Goal: Task Accomplishment & Management: Complete application form

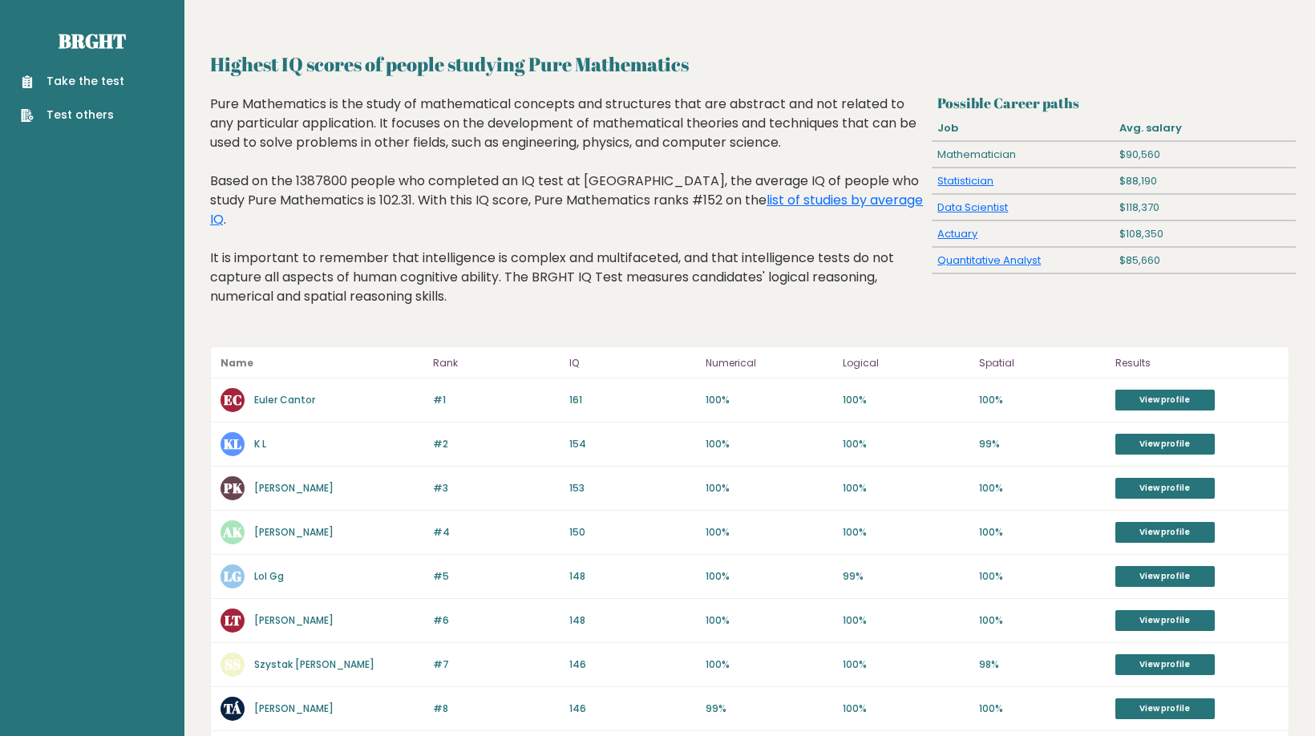
click at [1063, 55] on h2 "Highest IQ scores of people studying Pure Mathematics" at bounding box center [749, 64] width 1079 height 29
click at [141, 91] on div "Take the test Test others" at bounding box center [92, 89] width 159 height 70
click at [109, 83] on link "Take the test" at bounding box center [72, 81] width 103 height 17
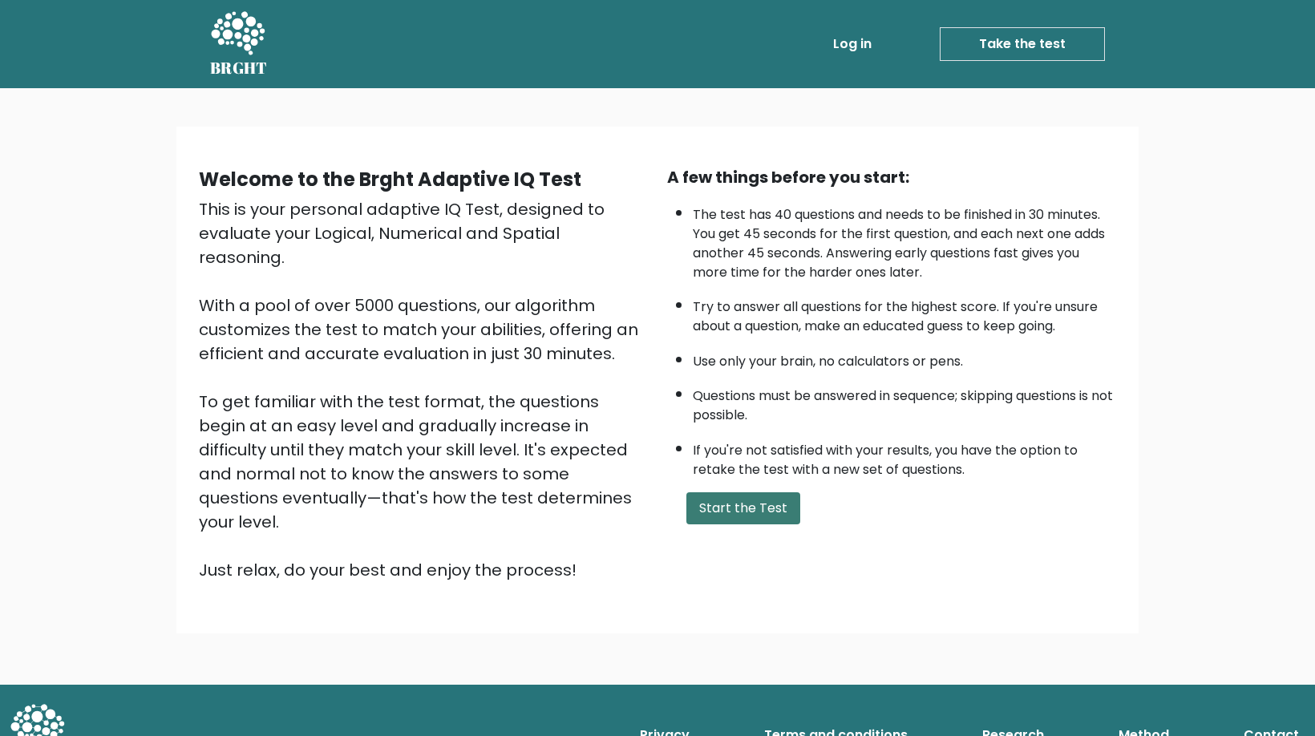
click at [732, 524] on button "Start the Test" at bounding box center [743, 508] width 114 height 32
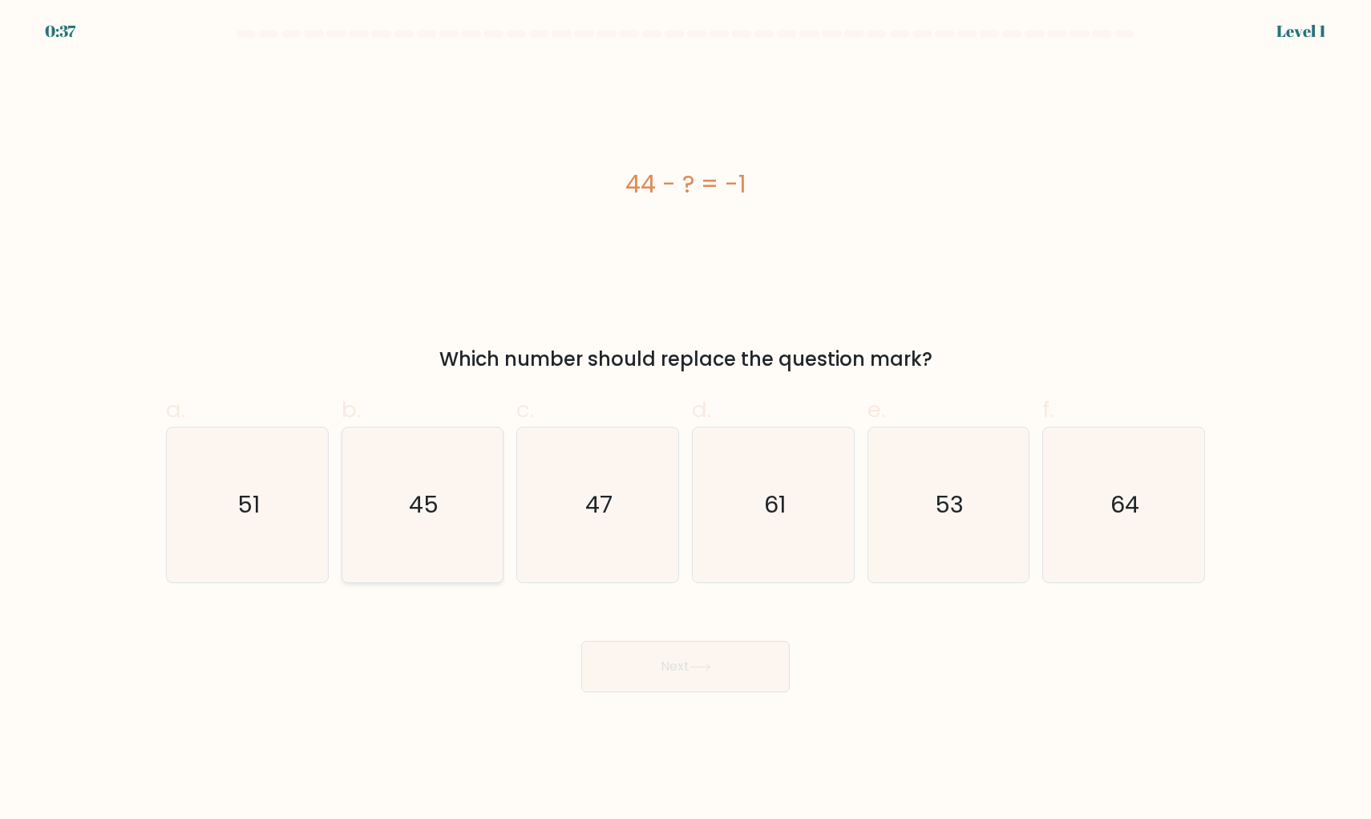
click at [390, 465] on icon "45" at bounding box center [422, 504] width 155 height 155
click at [685, 420] on input "b. 45" at bounding box center [685, 415] width 1 height 10
radio input "true"
drag, startPoint x: 631, startPoint y: 659, endPoint x: 616, endPoint y: 669, distance: 17.8
click at [631, 659] on button "Next" at bounding box center [685, 666] width 208 height 51
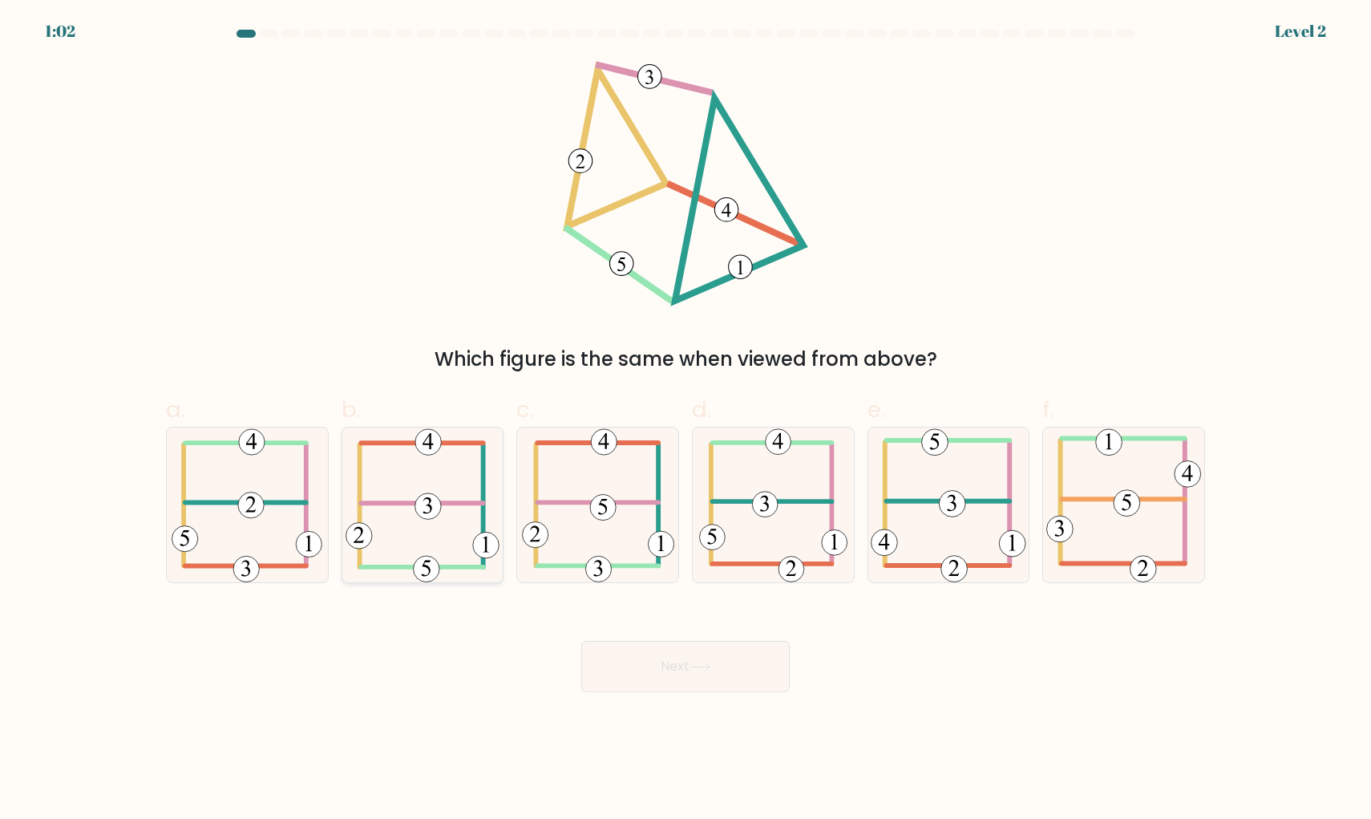
click at [476, 480] on icon at bounding box center [423, 504] width 154 height 155
click at [685, 420] on input "b." at bounding box center [685, 415] width 1 height 10
radio input "true"
click at [670, 682] on button "Next" at bounding box center [685, 666] width 208 height 51
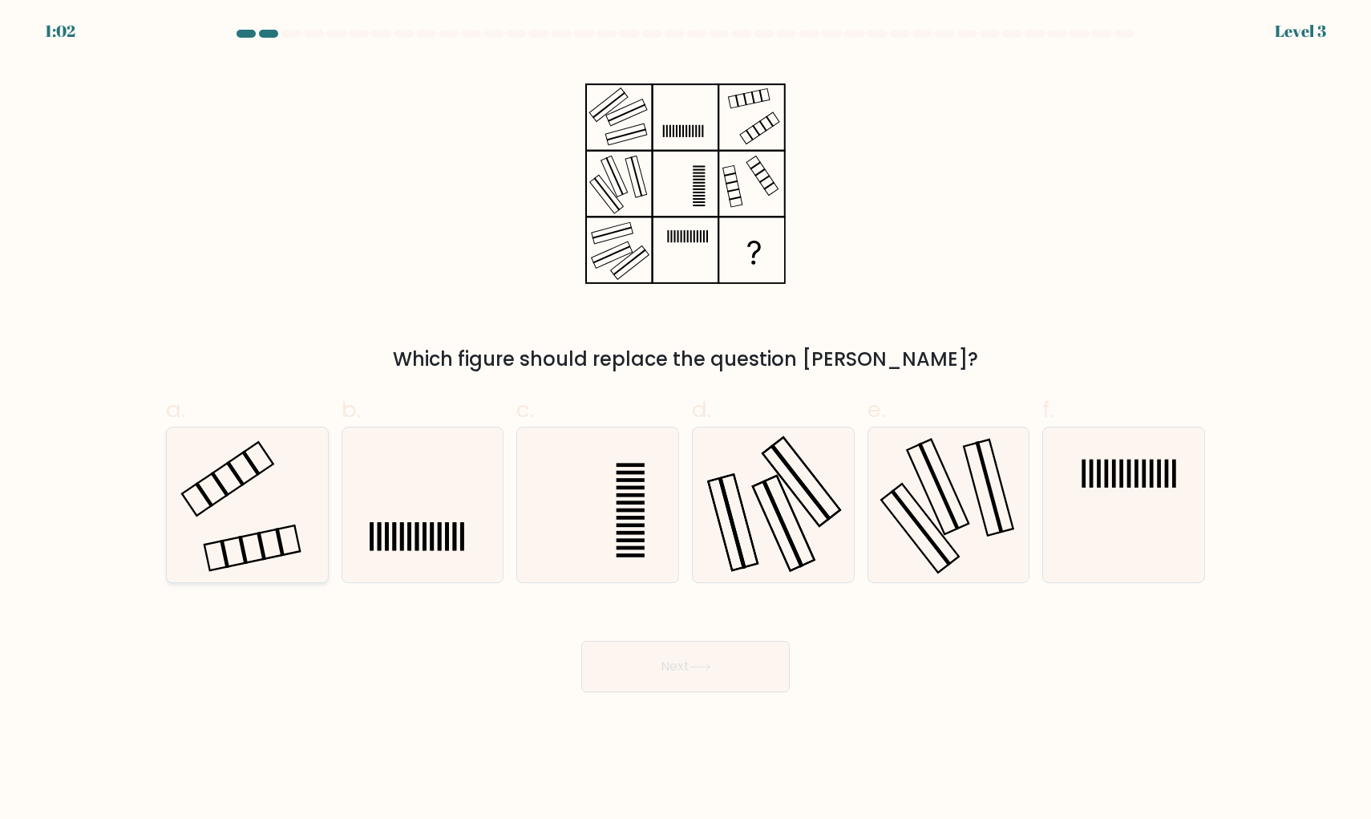
click at [227, 510] on icon at bounding box center [247, 504] width 155 height 155
click at [685, 420] on input "a." at bounding box center [685, 415] width 1 height 10
radio input "true"
drag, startPoint x: 665, startPoint y: 660, endPoint x: 669, endPoint y: 671, distance: 11.7
click at [666, 663] on button "Next" at bounding box center [685, 666] width 208 height 51
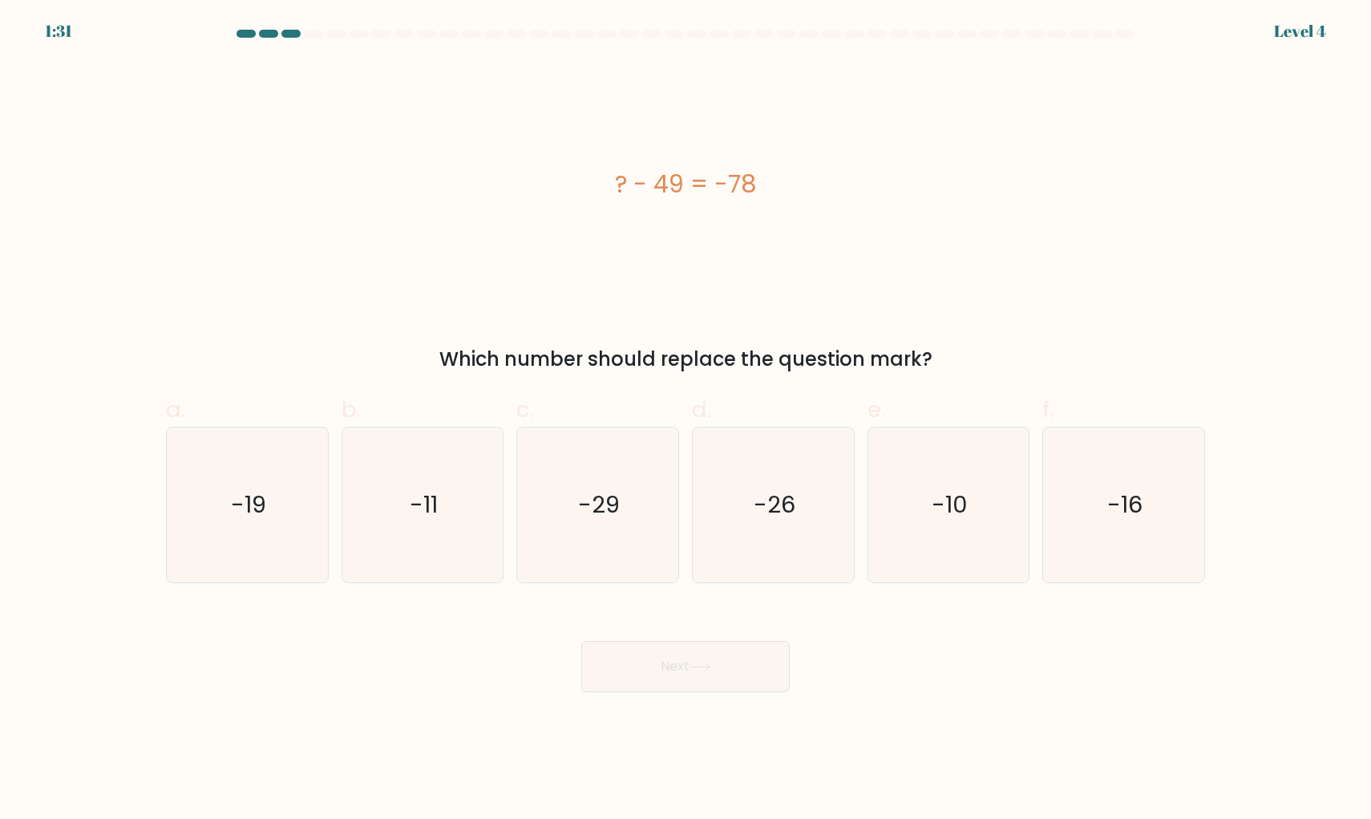
drag, startPoint x: 625, startPoint y: 472, endPoint x: 661, endPoint y: 659, distance: 190.4
click at [626, 475] on icon "-29" at bounding box center [597, 504] width 155 height 155
click at [685, 420] on input "c. -29" at bounding box center [685, 415] width 1 height 10
radio input "true"
click at [655, 677] on button "Next" at bounding box center [685, 666] width 208 height 51
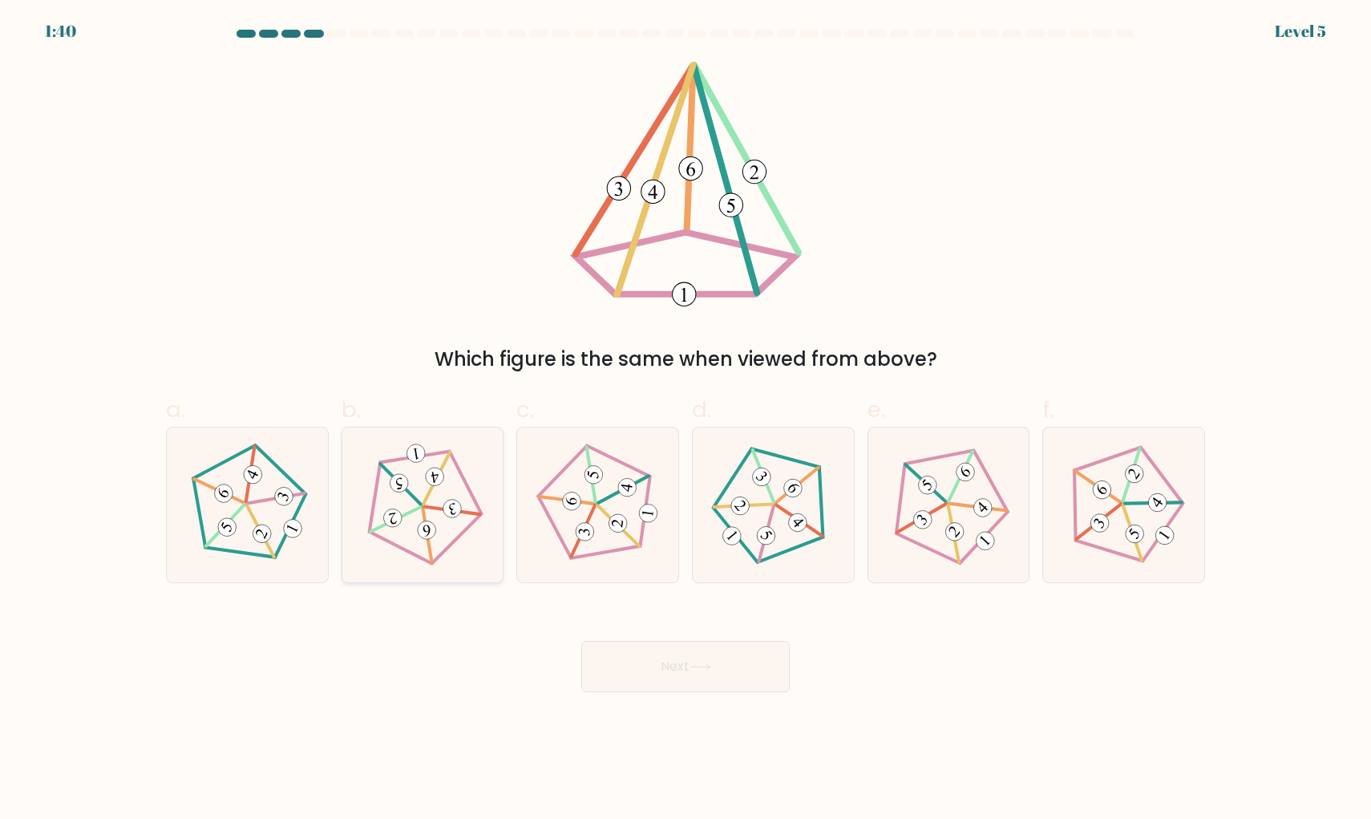
click at [430, 466] on icon at bounding box center [422, 504] width 123 height 123
click at [685, 420] on input "b." at bounding box center [685, 415] width 1 height 10
radio input "true"
click at [629, 672] on button "Next" at bounding box center [685, 666] width 208 height 51
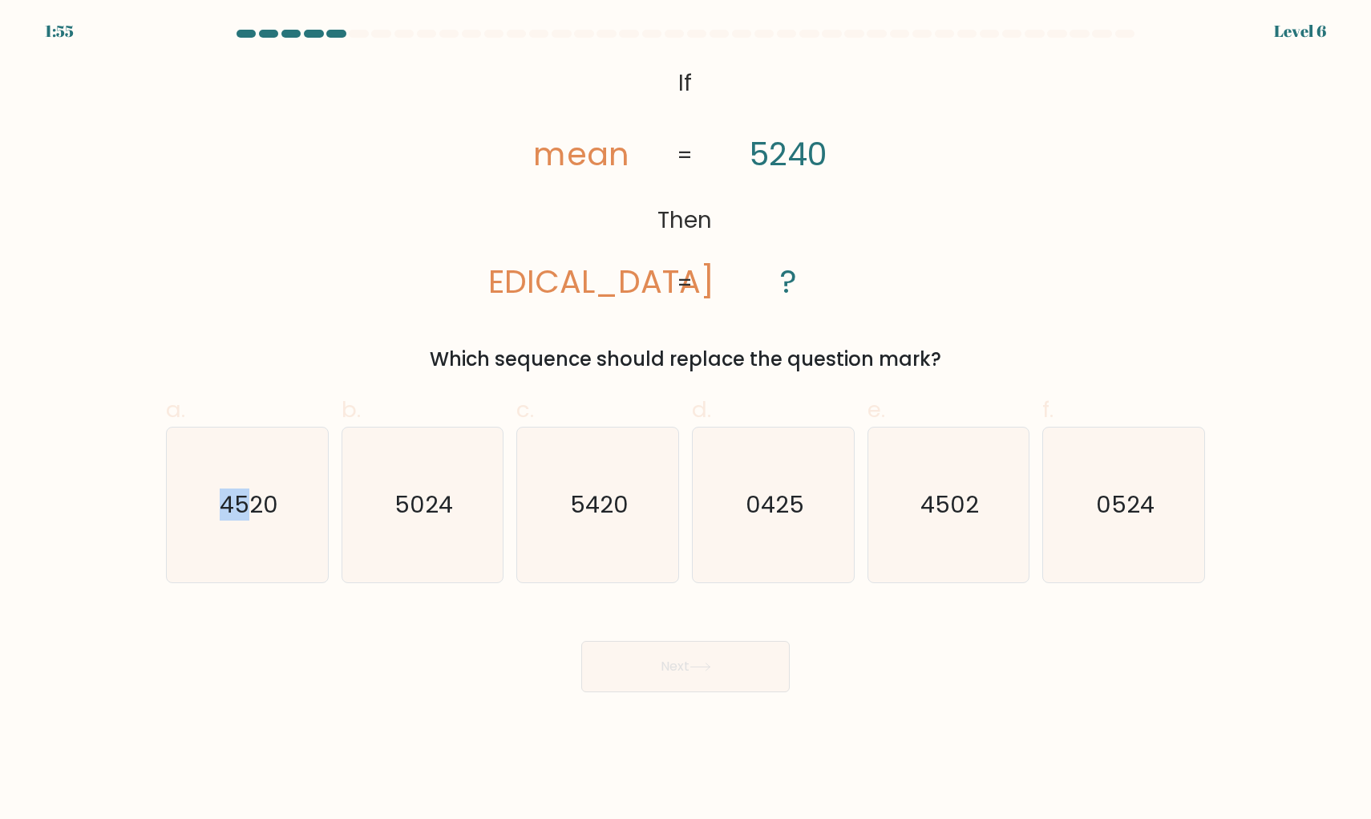
drag, startPoint x: 249, startPoint y: 484, endPoint x: 486, endPoint y: 663, distance: 296.5
click at [258, 494] on icon "4520" at bounding box center [247, 504] width 155 height 155
click at [685, 420] on input "a. 4520" at bounding box center [685, 415] width 1 height 10
radio input "true"
click at [620, 677] on button "Next" at bounding box center [685, 666] width 208 height 51
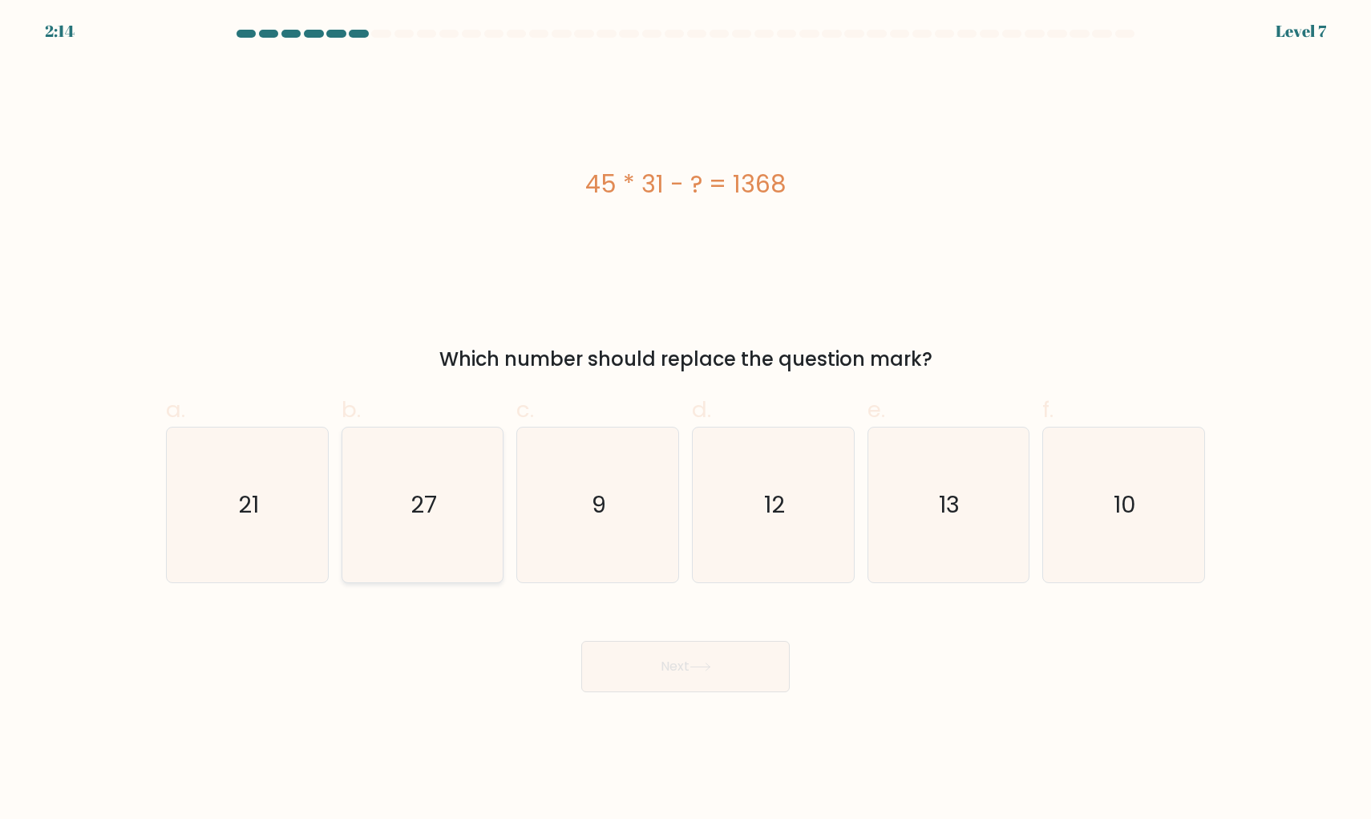
click at [451, 477] on icon "27" at bounding box center [422, 504] width 155 height 155
click at [685, 420] on input "b. 27" at bounding box center [685, 415] width 1 height 10
radio input "true"
click at [609, 666] on button "Next" at bounding box center [685, 666] width 208 height 51
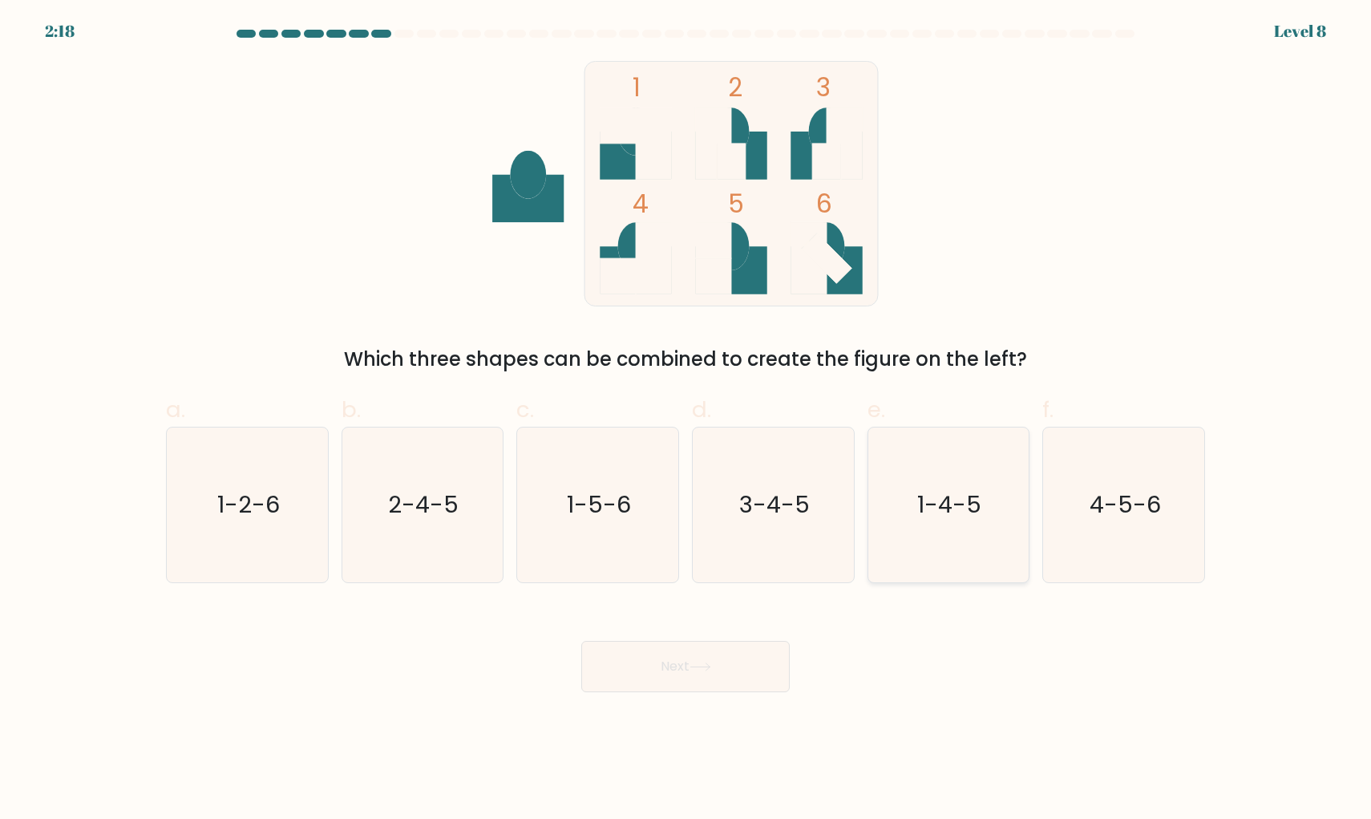
click at [960, 475] on icon "1-4-5" at bounding box center [948, 504] width 155 height 155
click at [686, 420] on input "e. 1-4-5" at bounding box center [685, 415] width 1 height 10
radio input "true"
click at [744, 663] on button "Next" at bounding box center [685, 666] width 208 height 51
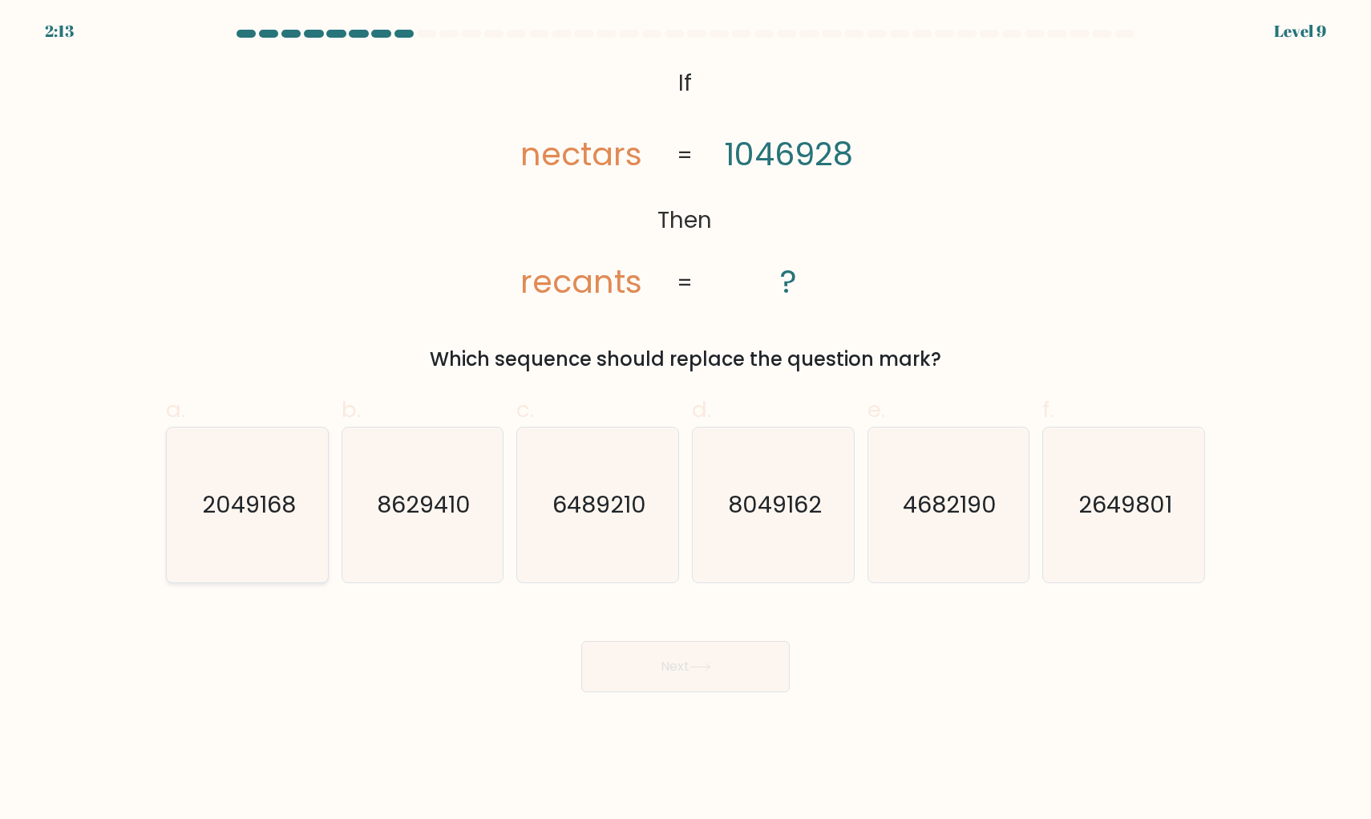
click at [270, 471] on icon "2049168" at bounding box center [247, 504] width 155 height 155
click at [685, 420] on input "a. 2049168" at bounding box center [685, 415] width 1 height 10
radio input "true"
click at [598, 669] on button "Next" at bounding box center [685, 666] width 208 height 51
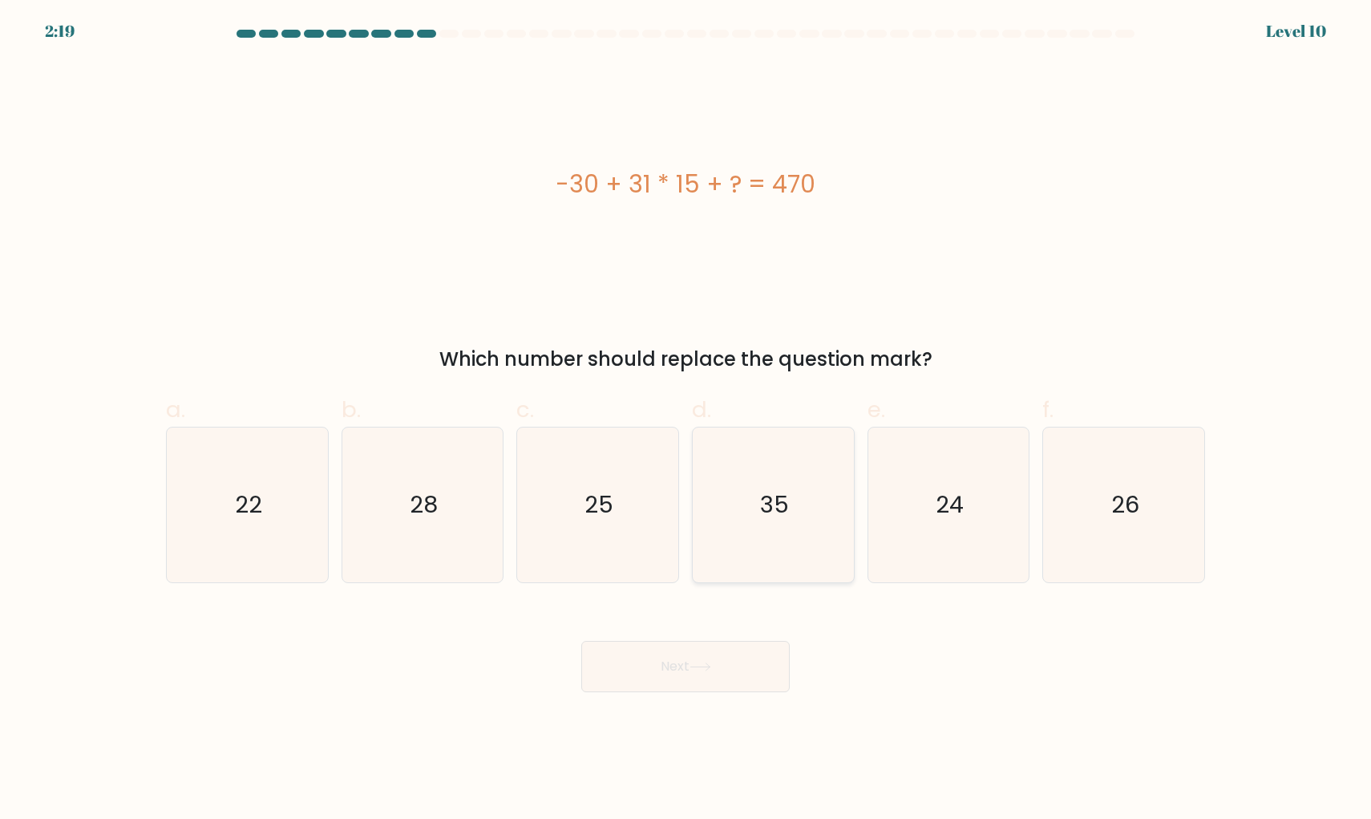
click at [797, 519] on icon "35" at bounding box center [773, 504] width 155 height 155
click at [686, 420] on input "d. 35" at bounding box center [685, 415] width 1 height 10
radio input "true"
drag, startPoint x: 697, startPoint y: 666, endPoint x: 658, endPoint y: 676, distance: 40.4
click at [697, 669] on icon at bounding box center [700, 666] width 22 height 9
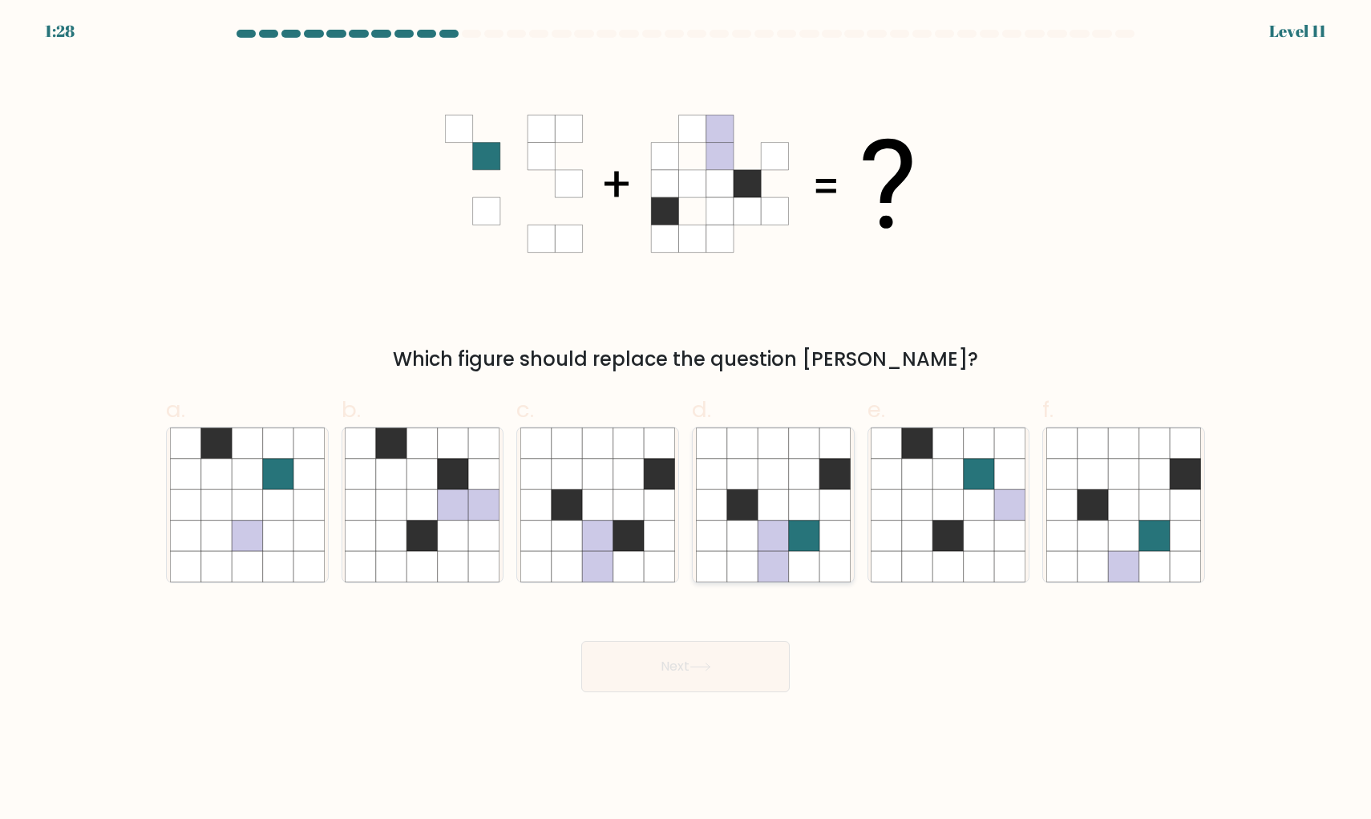
click at [799, 508] on icon at bounding box center [804, 504] width 30 height 30
click at [686, 420] on input "d." at bounding box center [685, 415] width 1 height 10
radio input "true"
click at [737, 665] on button "Next" at bounding box center [685, 666] width 208 height 51
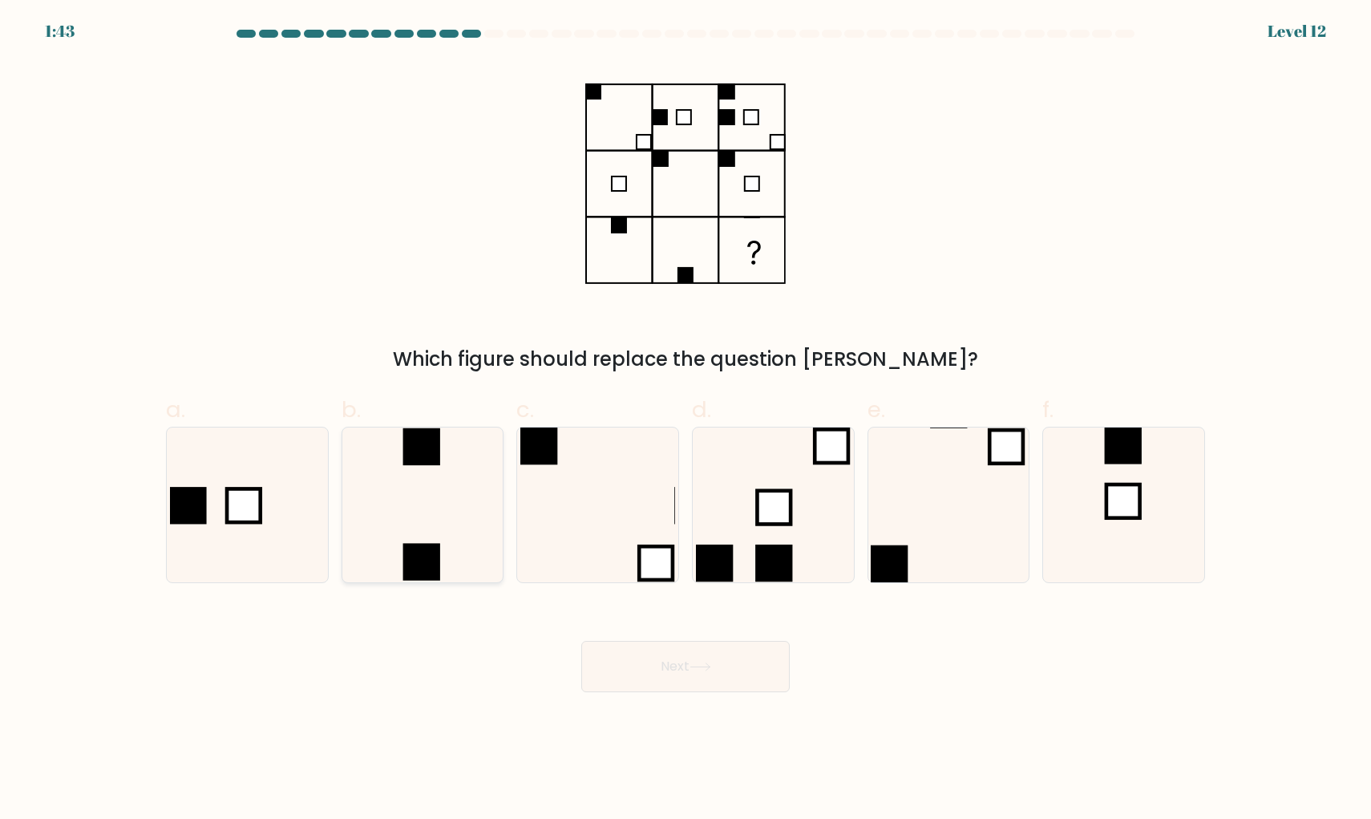
click at [472, 475] on icon at bounding box center [422, 504] width 155 height 155
click at [685, 420] on input "b." at bounding box center [685, 415] width 1 height 10
radio input "true"
drag, startPoint x: 637, startPoint y: 668, endPoint x: 633, endPoint y: 675, distance: 8.7
click at [637, 669] on button "Next" at bounding box center [685, 666] width 208 height 51
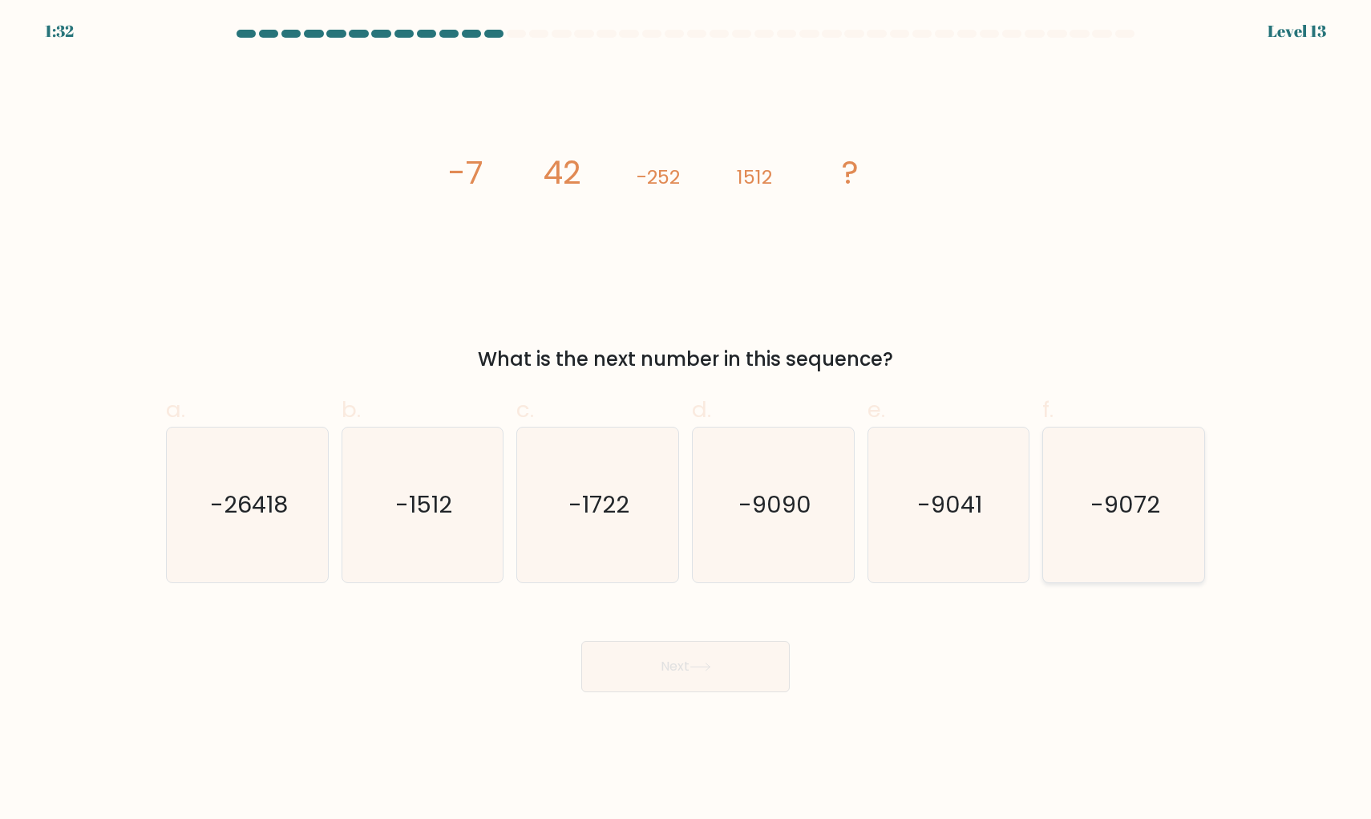
click at [1169, 528] on icon "-9072" at bounding box center [1123, 504] width 155 height 155
click at [686, 420] on input "f. -9072" at bounding box center [685, 415] width 1 height 10
radio input "true"
click at [757, 679] on button "Next" at bounding box center [685, 666] width 208 height 51
